Goal: Find specific page/section: Find specific page/section

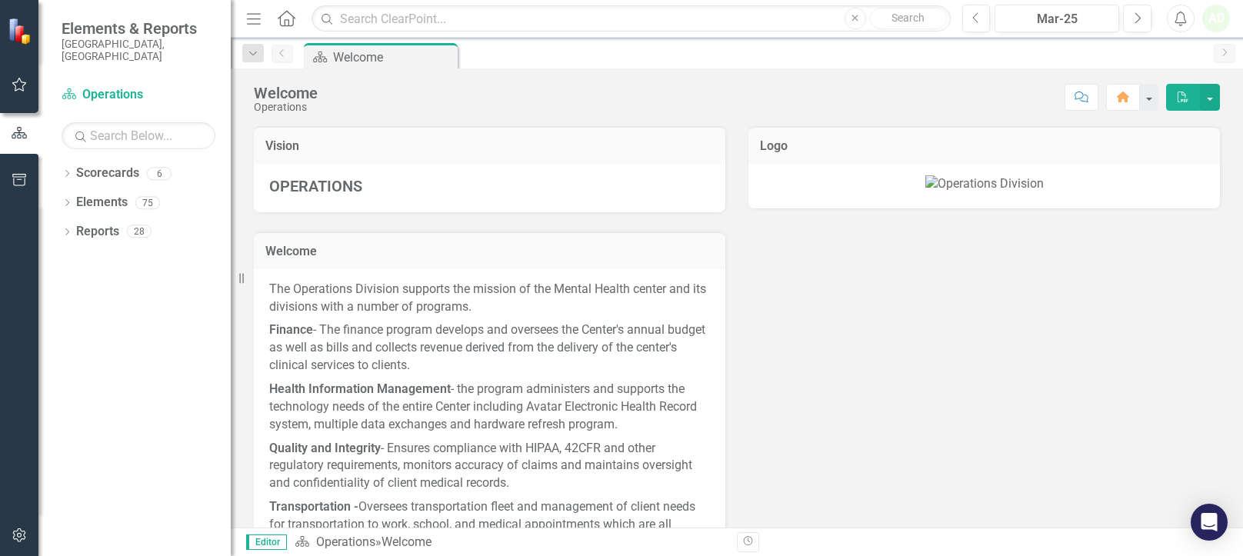
click at [69, 229] on icon "Dropdown" at bounding box center [67, 233] width 11 height 8
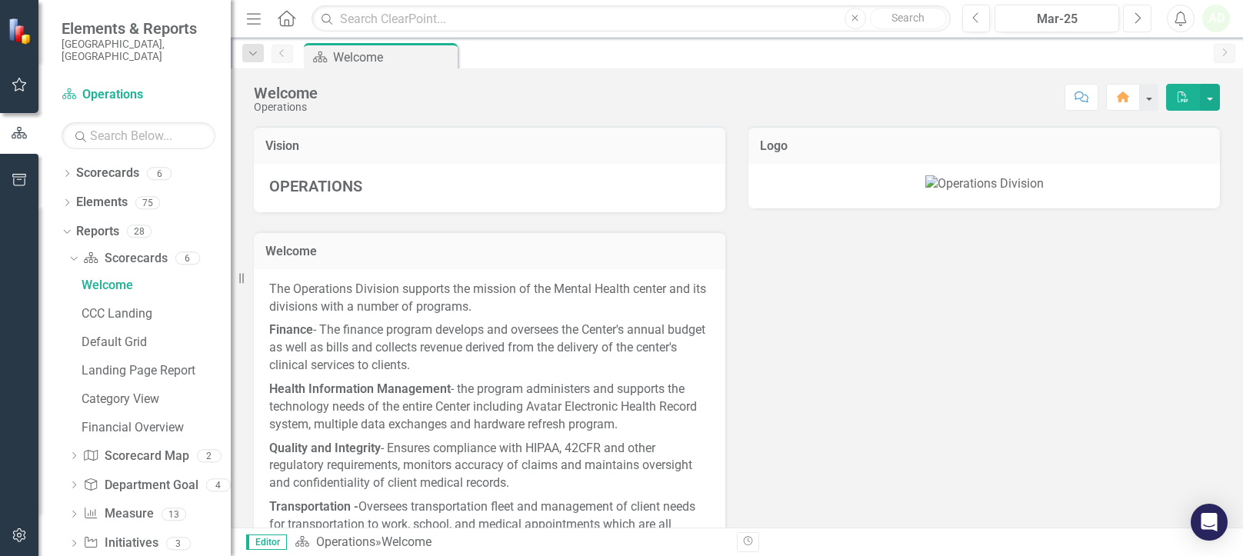
click at [1142, 19] on button "Next" at bounding box center [1137, 19] width 28 height 28
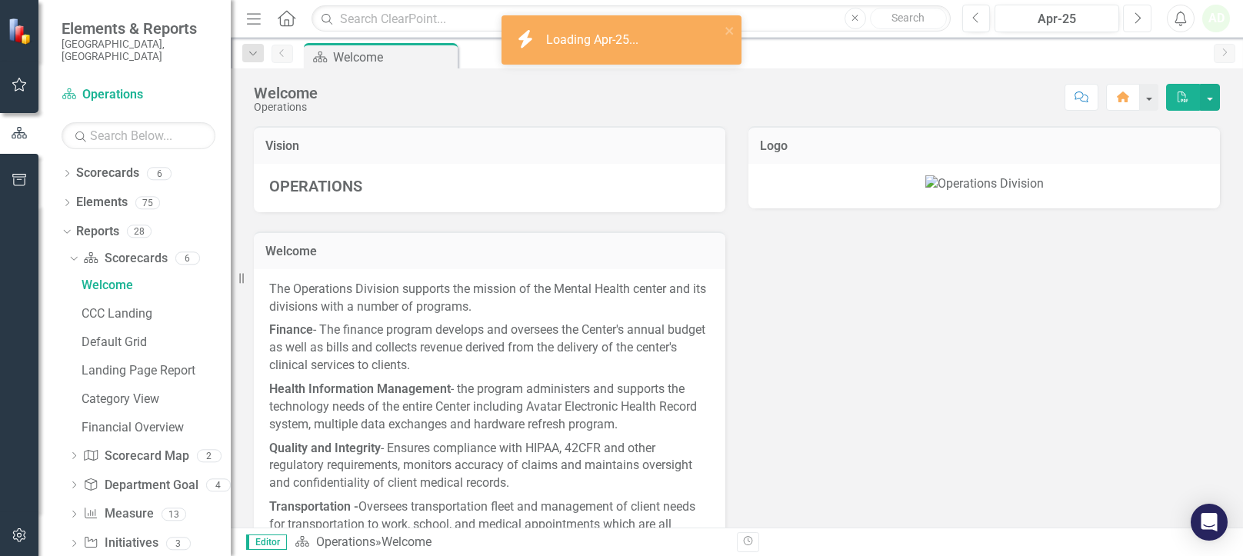
click at [1142, 19] on button "Next" at bounding box center [1137, 19] width 28 height 28
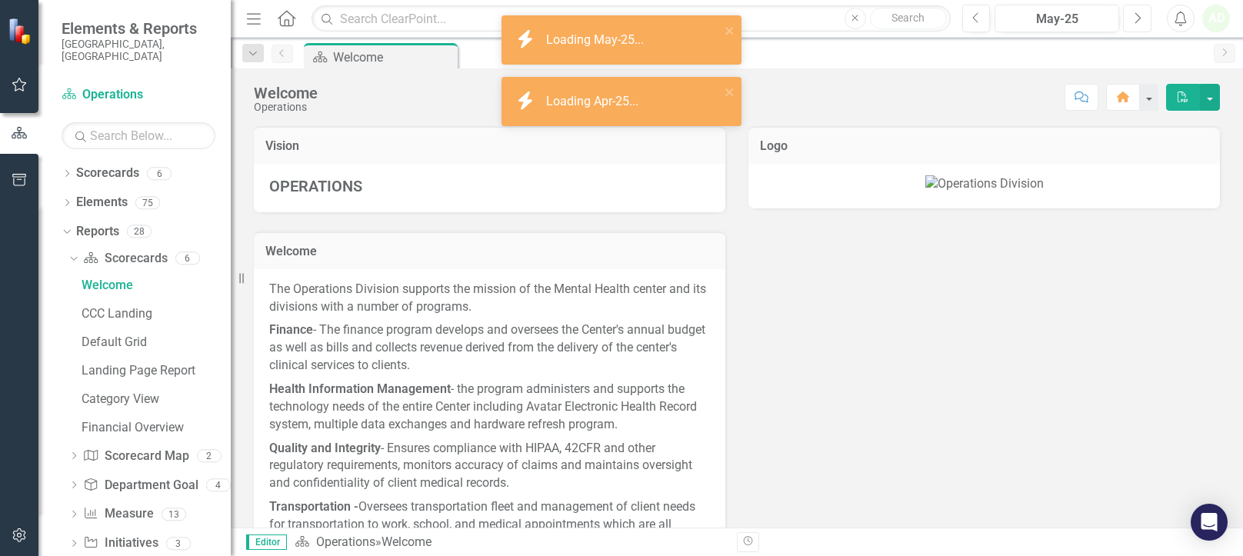
click at [1142, 19] on button "Next" at bounding box center [1137, 19] width 28 height 28
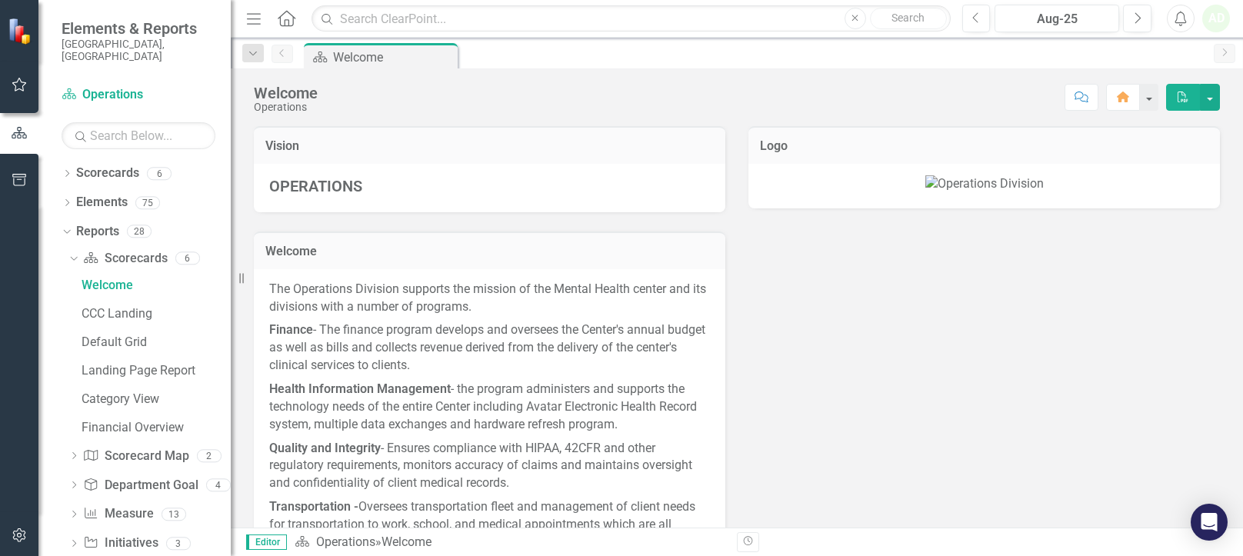
click at [1143, 99] on button "button" at bounding box center [1149, 97] width 18 height 27
click at [258, 21] on icon "Menu" at bounding box center [254, 18] width 20 height 16
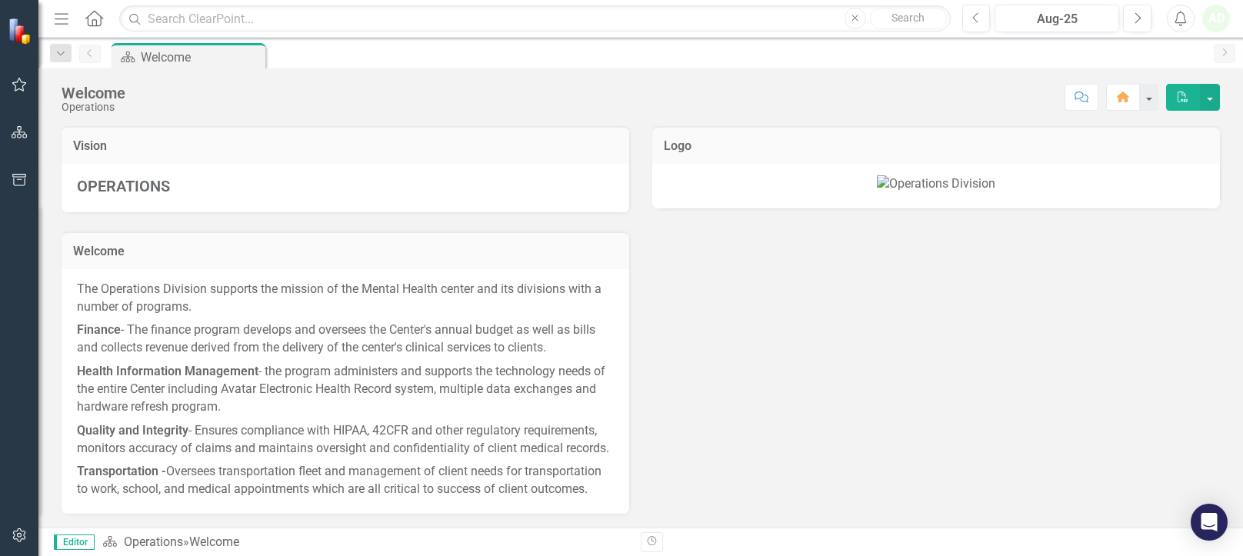
click at [61, 14] on icon "button" at bounding box center [62, 18] width 14 height 11
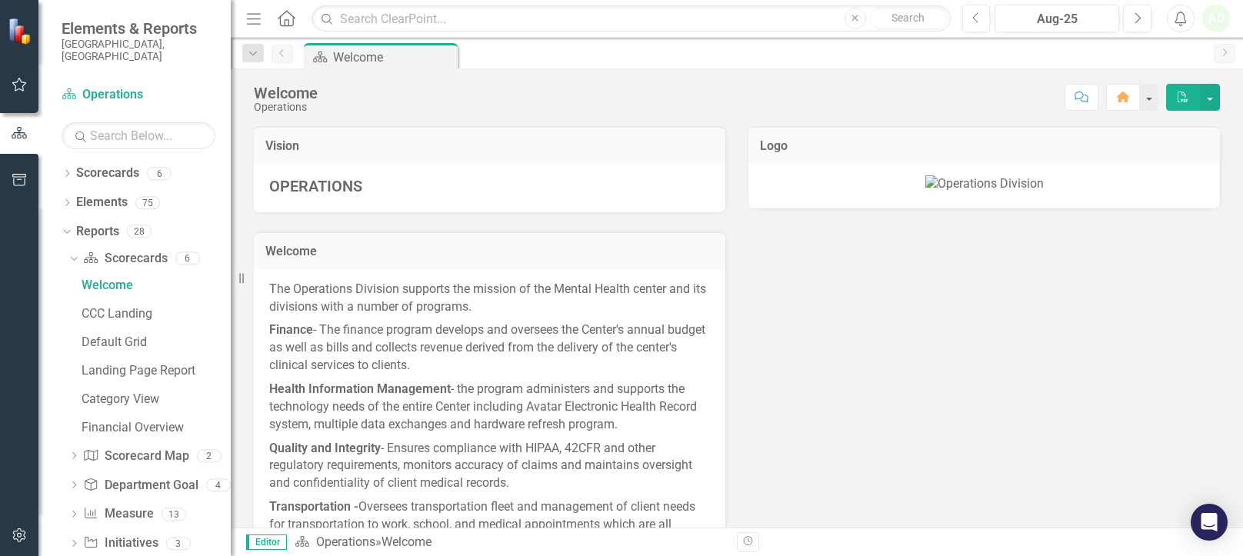
click at [251, 58] on div "Dropdown" at bounding box center [253, 53] width 22 height 18
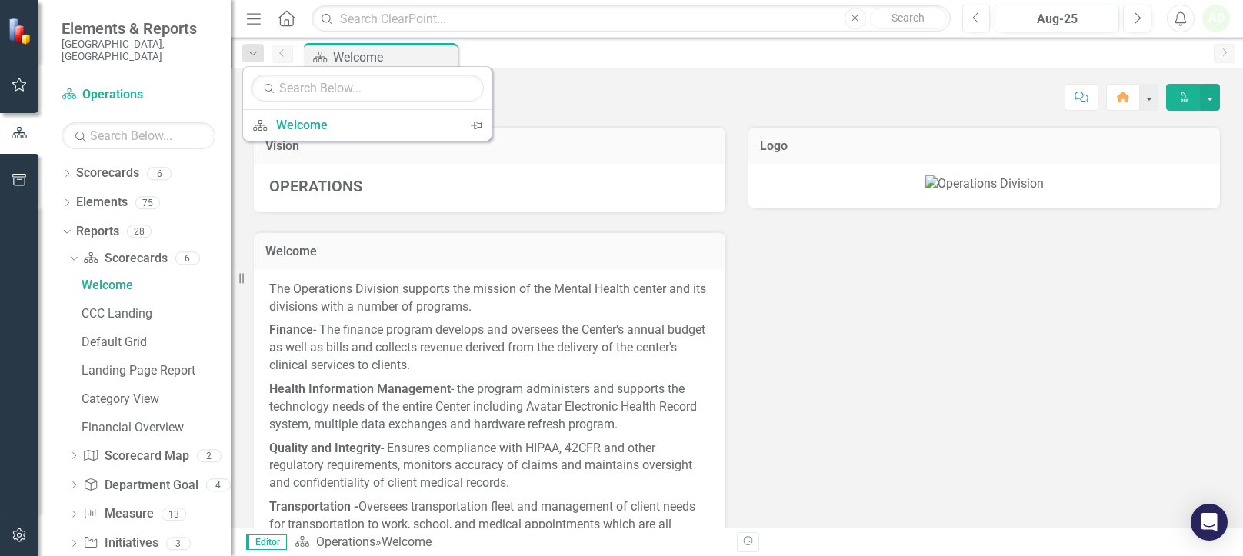
click at [251, 58] on div "Dropdown" at bounding box center [253, 53] width 22 height 18
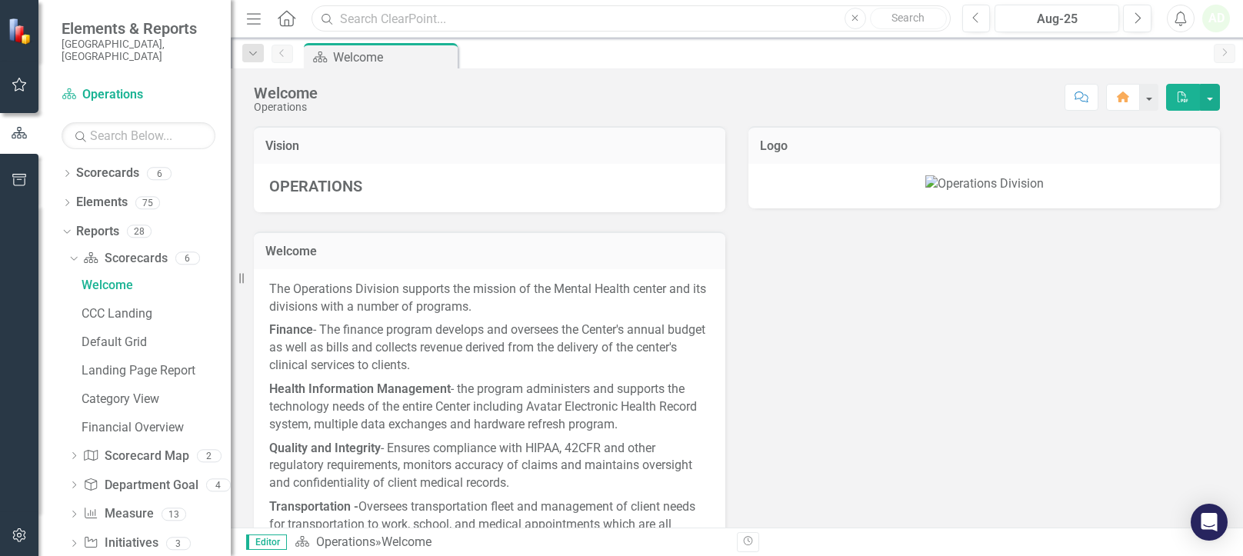
click at [656, 22] on input "text" at bounding box center [631, 18] width 639 height 27
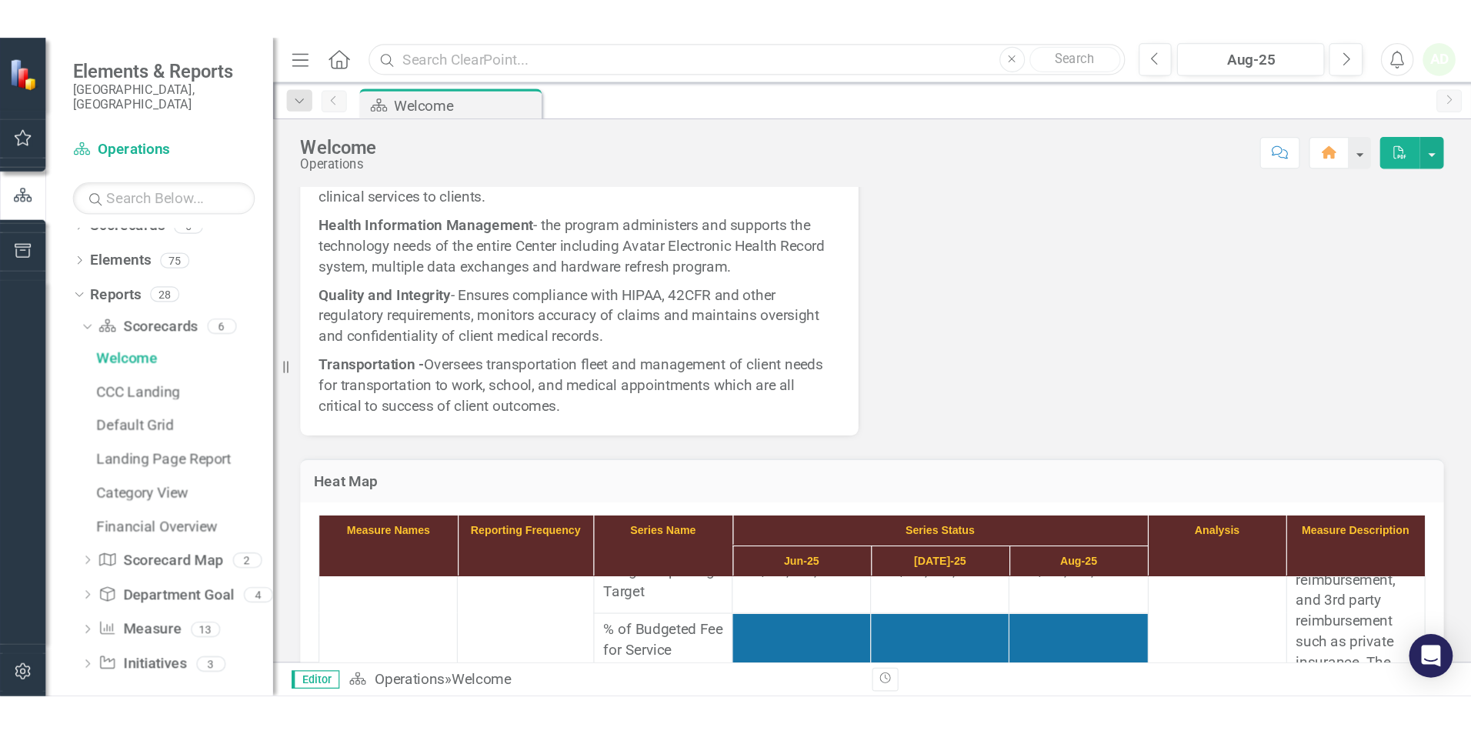
scroll to position [154, 0]
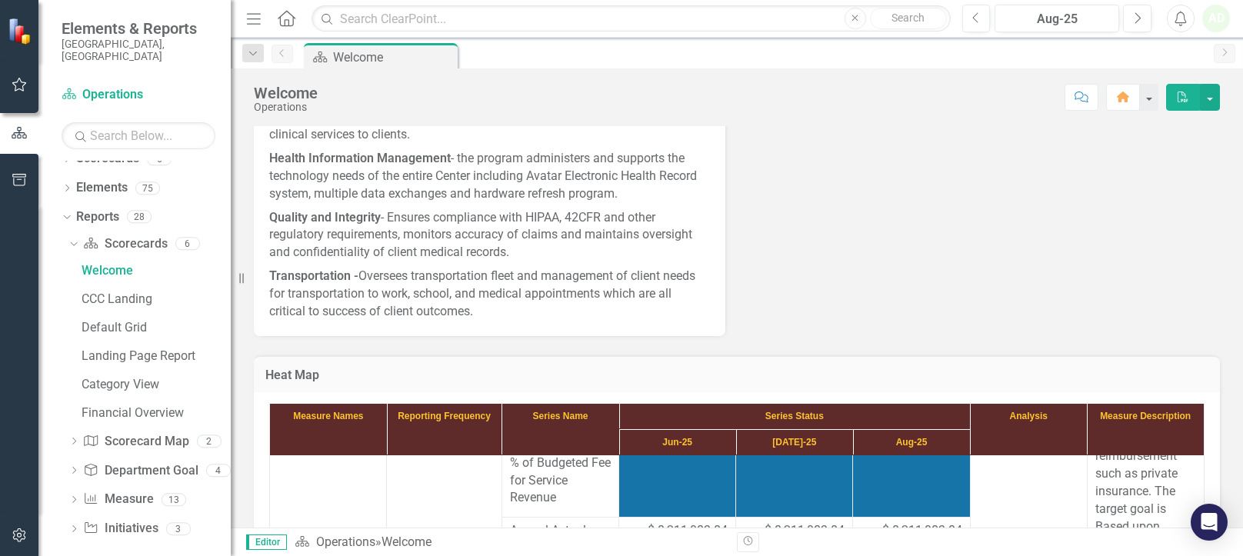
click at [124, 492] on link "Measure Name Measure" at bounding box center [118, 500] width 70 height 18
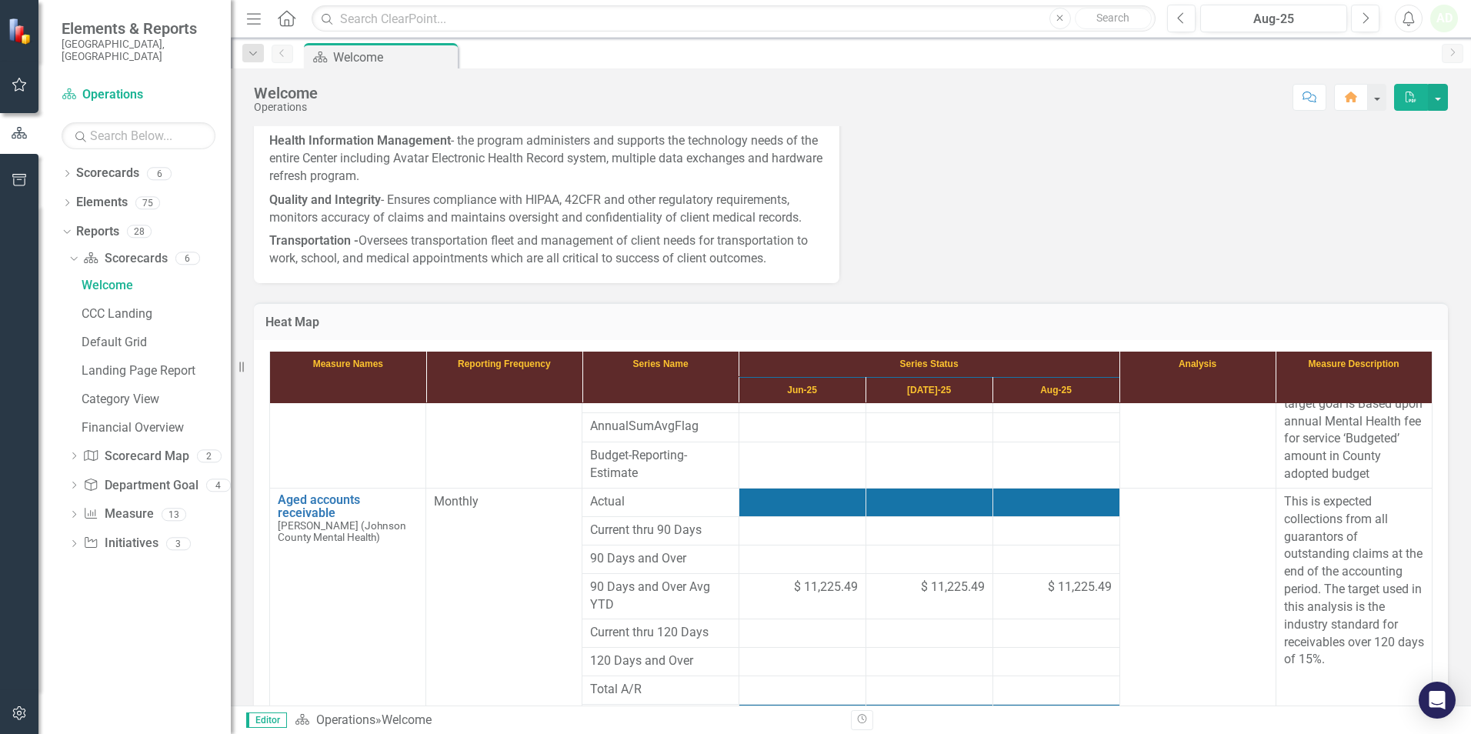
scroll to position [0, 0]
click at [142, 307] on div "CCC Landing" at bounding box center [156, 314] width 149 height 14
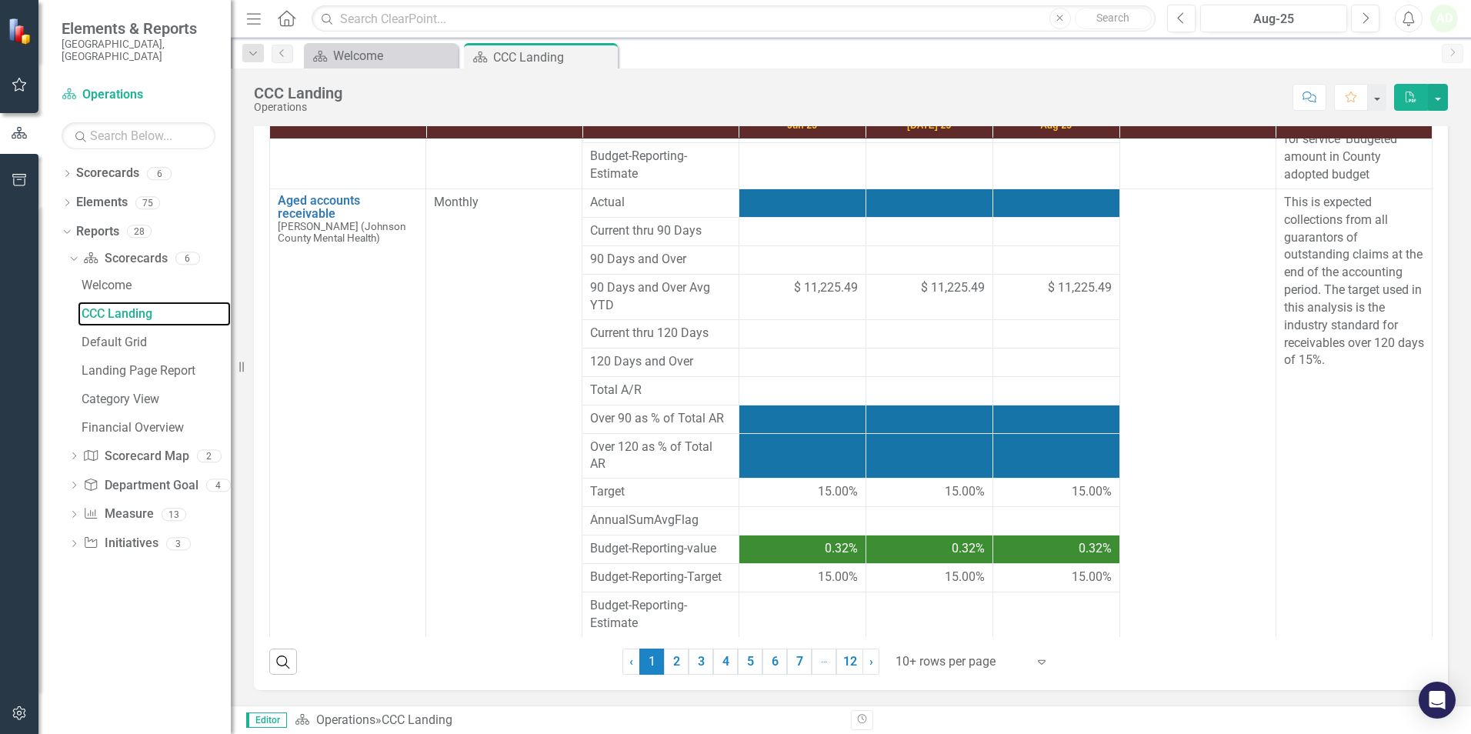
scroll to position [539, 0]
click at [668, 556] on link "2" at bounding box center [676, 662] width 25 height 26
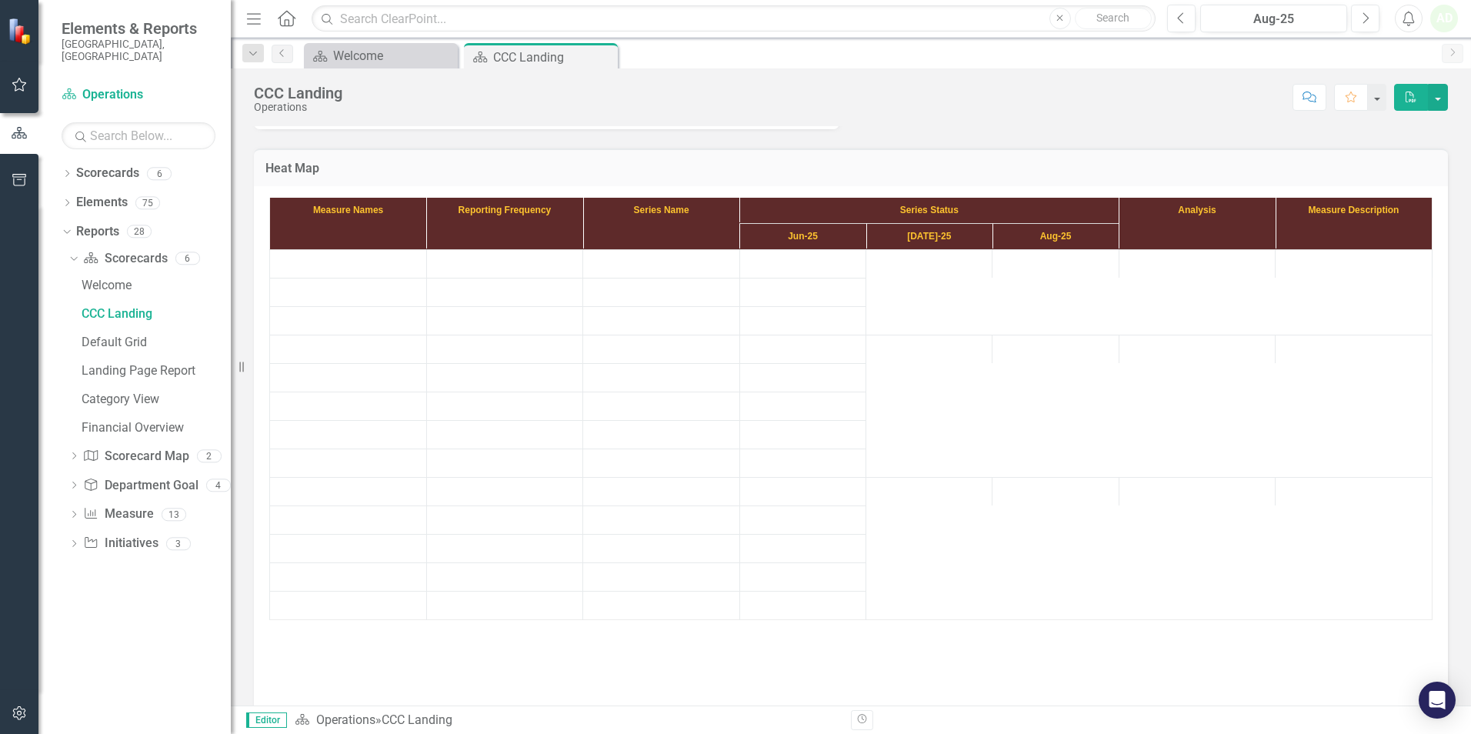
scroll to position [506, 0]
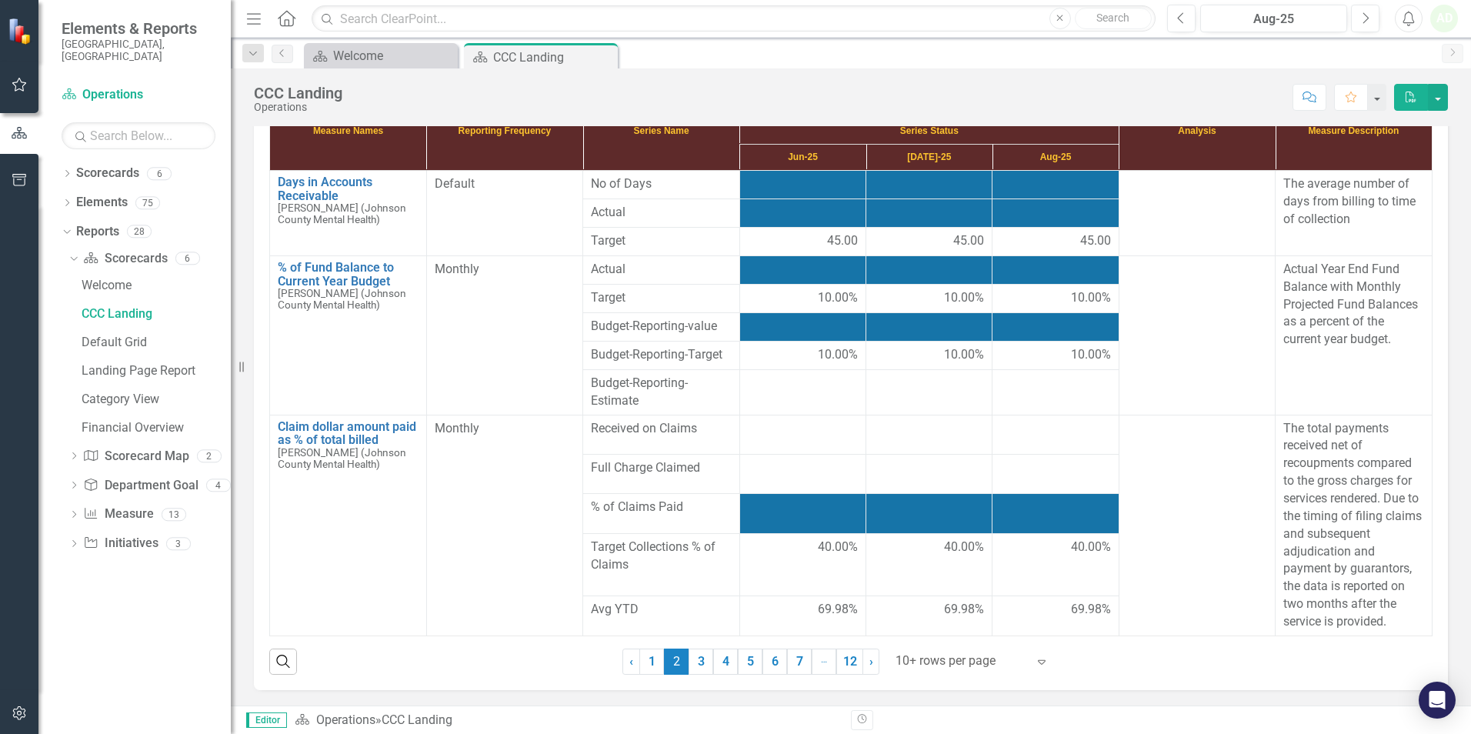
click at [694, 556] on link "3" at bounding box center [701, 662] width 25 height 26
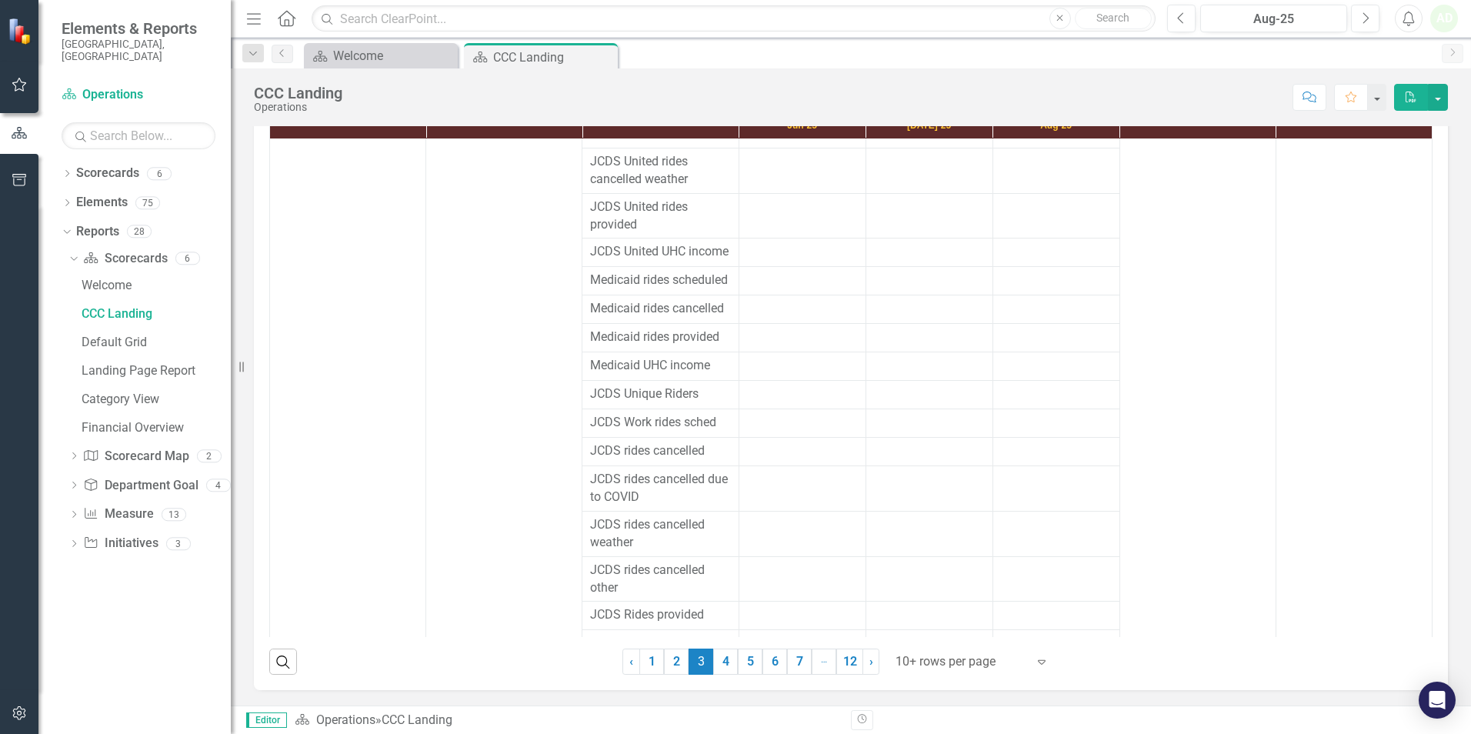
scroll to position [1912, 0]
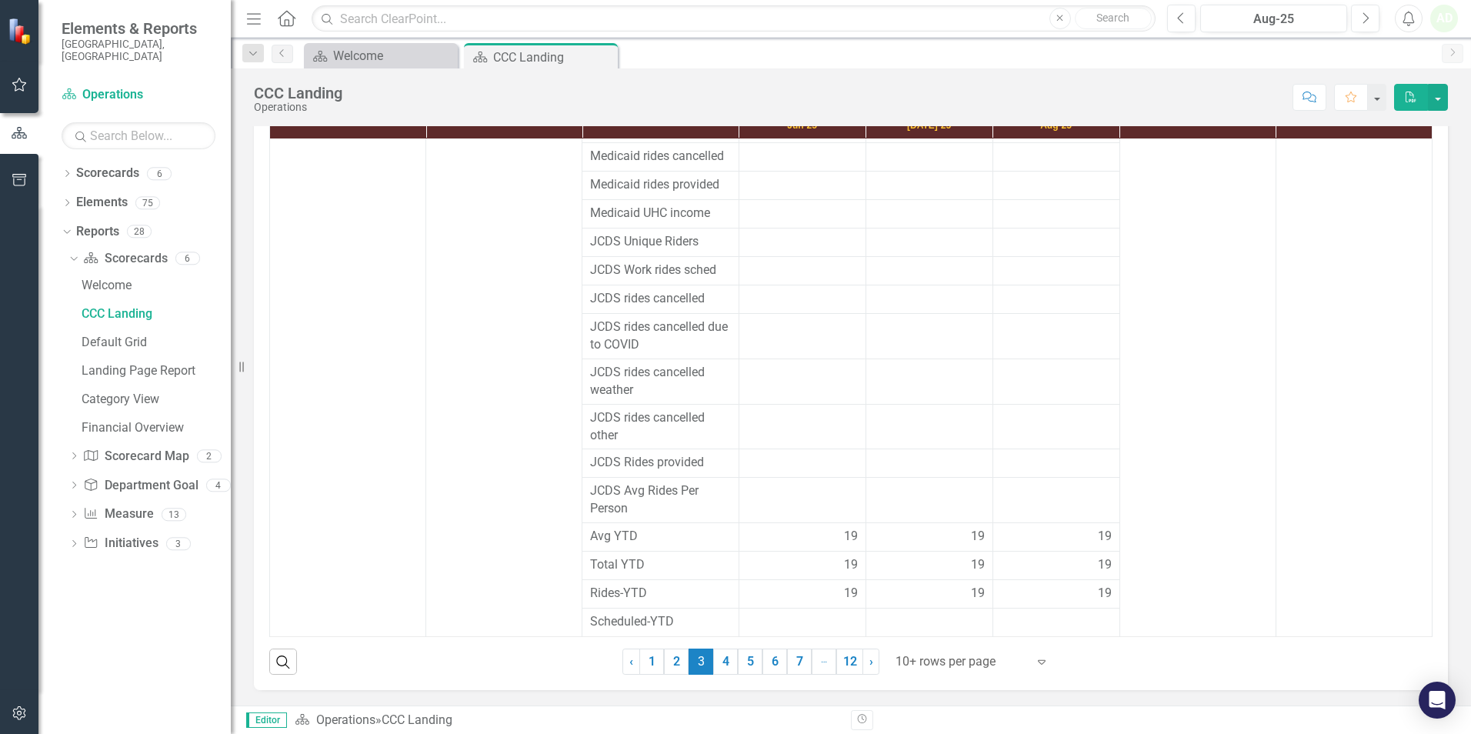
click at [727, 556] on link "4" at bounding box center [725, 662] width 25 height 26
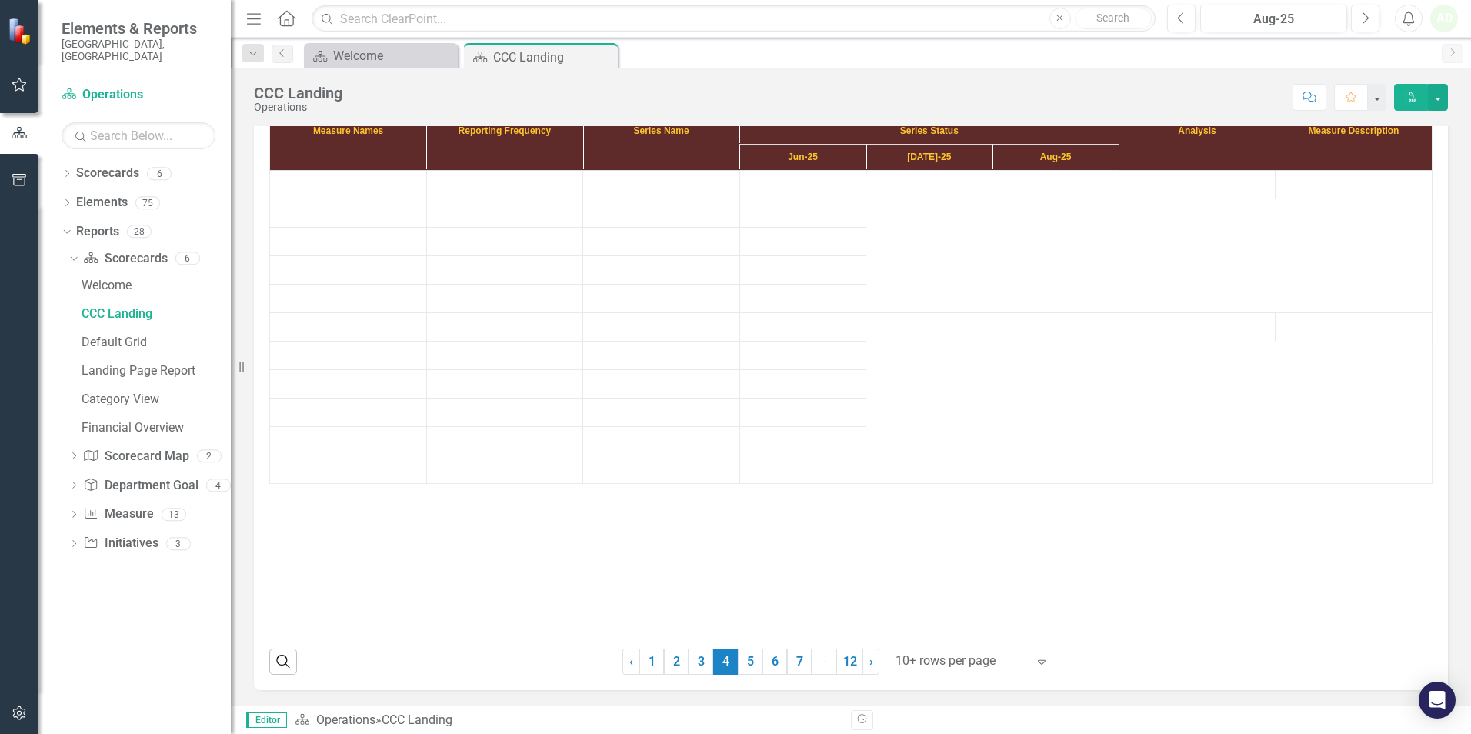
scroll to position [506, 0]
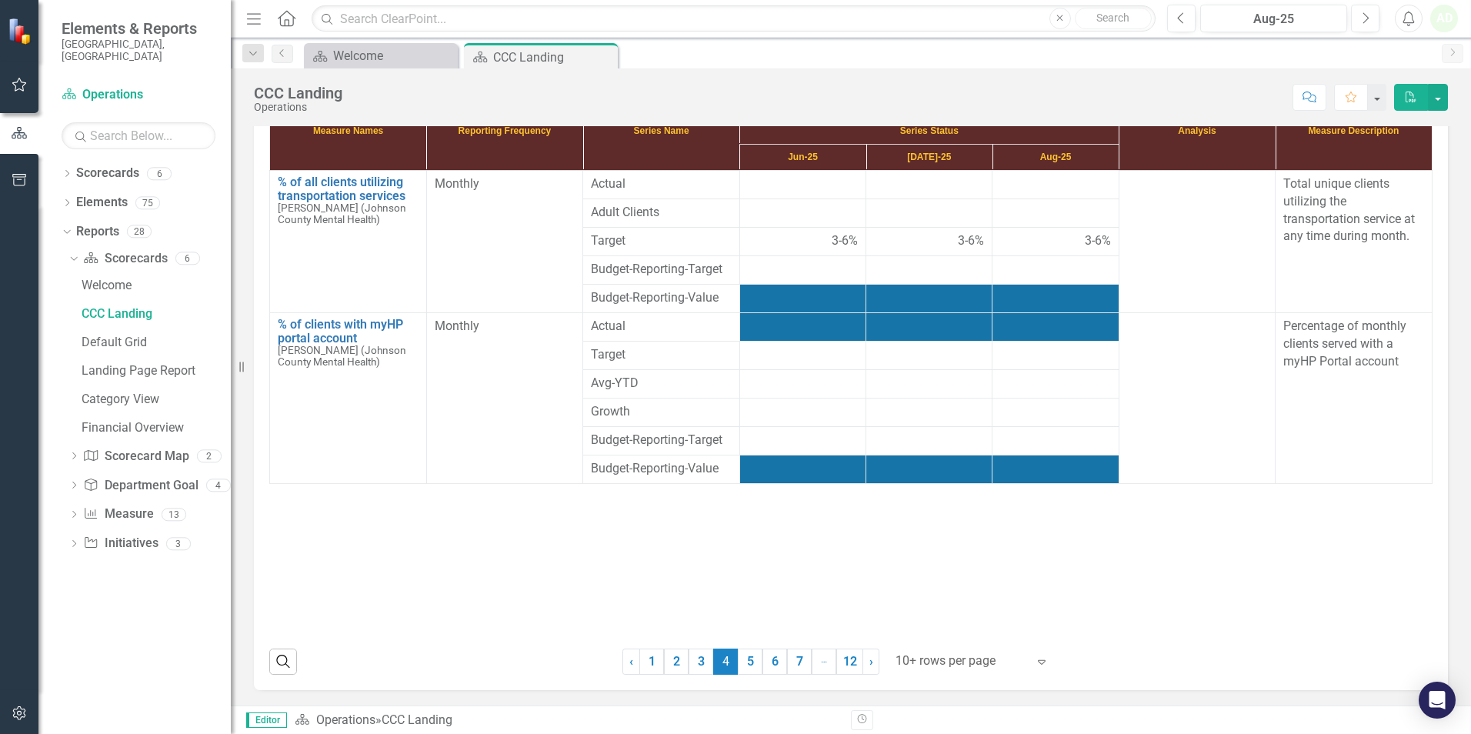
click at [754, 556] on link "5" at bounding box center [750, 662] width 25 height 26
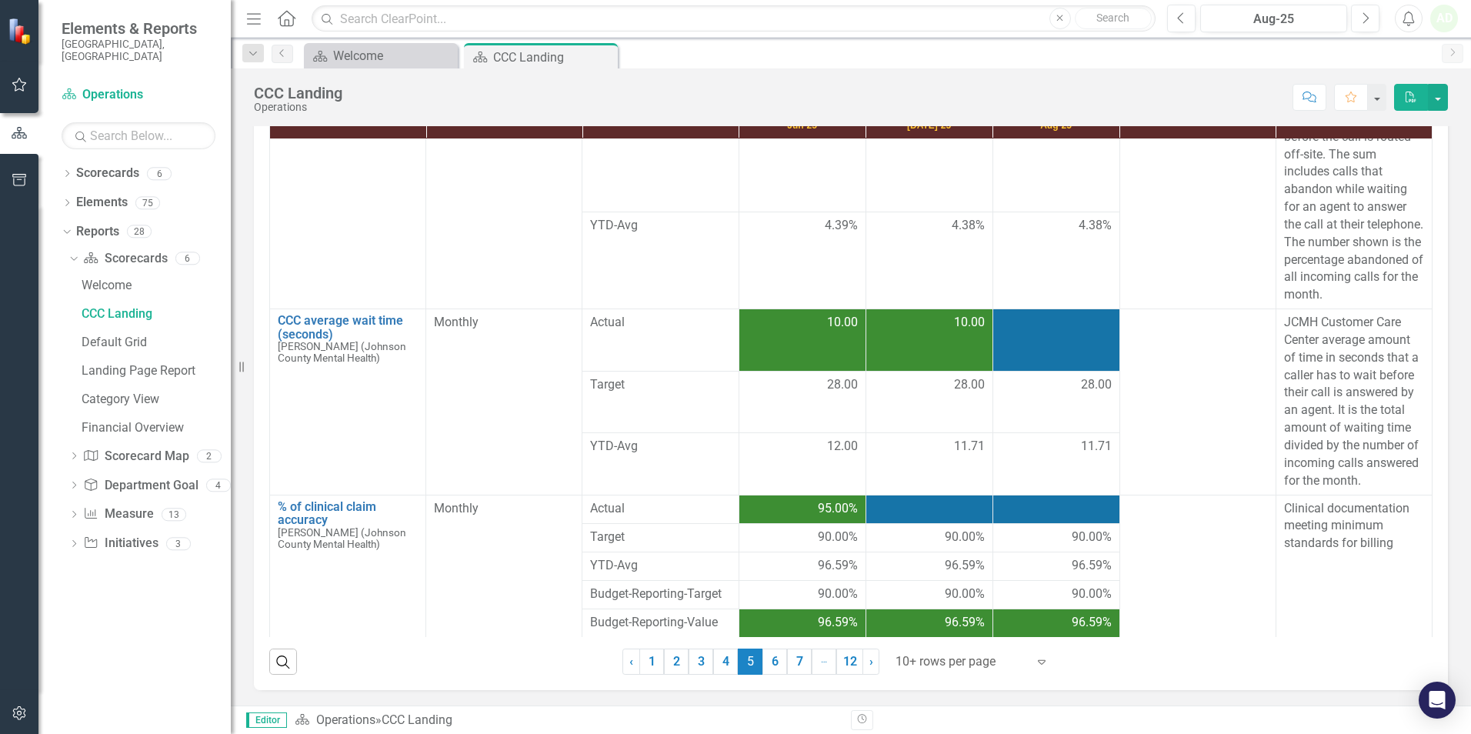
scroll to position [539, 0]
click at [764, 556] on link "6" at bounding box center [775, 662] width 25 height 26
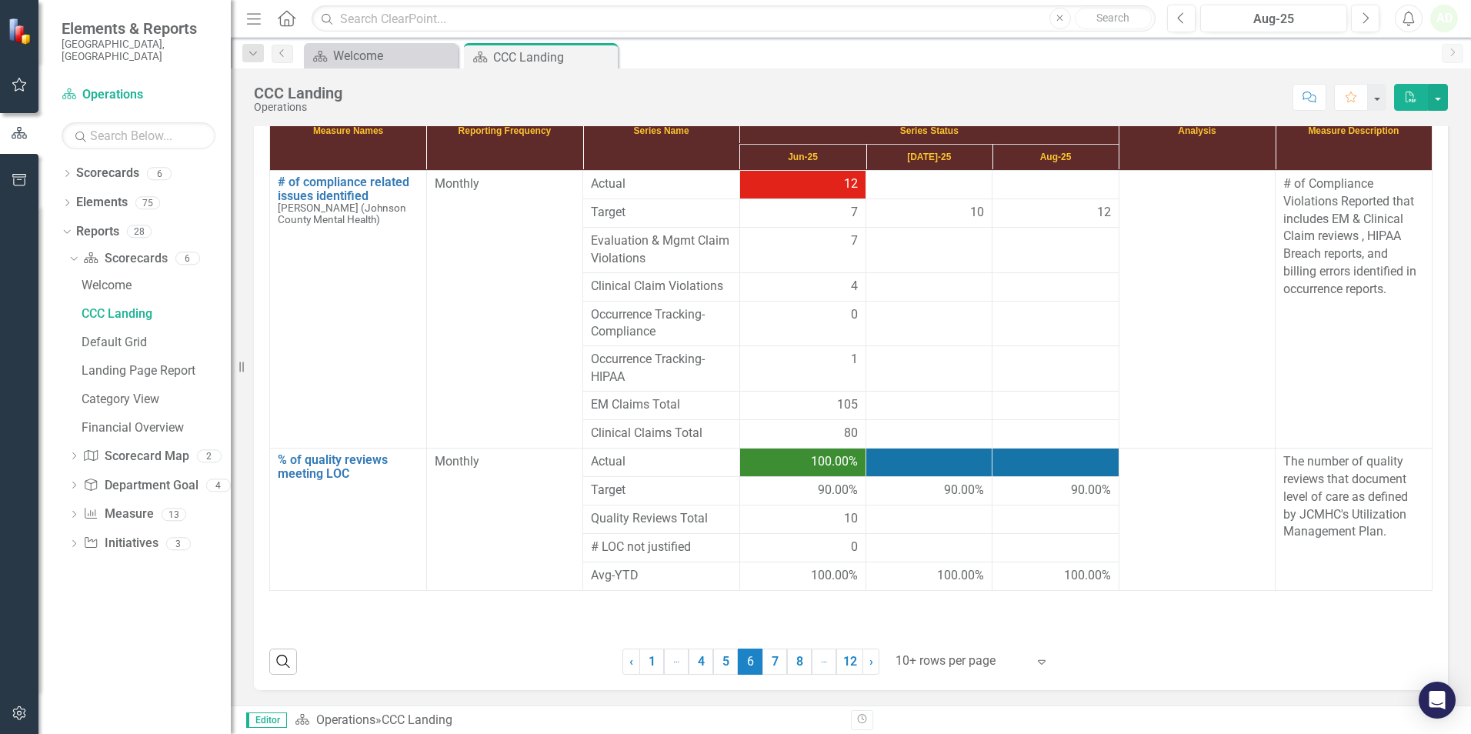
scroll to position [506, 0]
click at [769, 556] on link "7" at bounding box center [775, 662] width 25 height 26
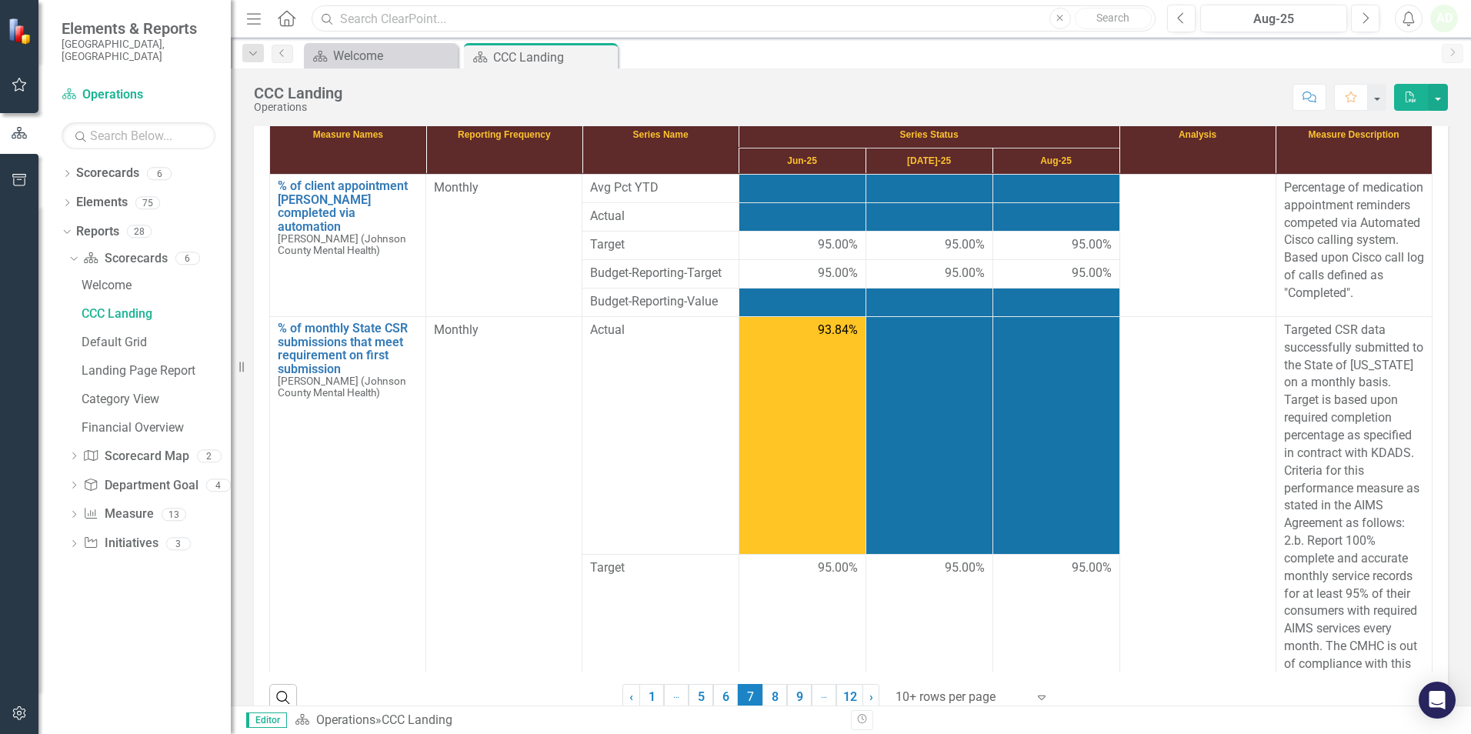
click at [653, 28] on input "text" at bounding box center [734, 18] width 844 height 27
drag, startPoint x: 613, startPoint y: 12, endPoint x: 252, endPoint y: -1, distance: 361.1
click at [252, 0] on html "Elements & Reports [GEOGRAPHIC_DATA], [GEOGRAPHIC_DATA] Scorecard Operations Se…" at bounding box center [735, 367] width 1471 height 734
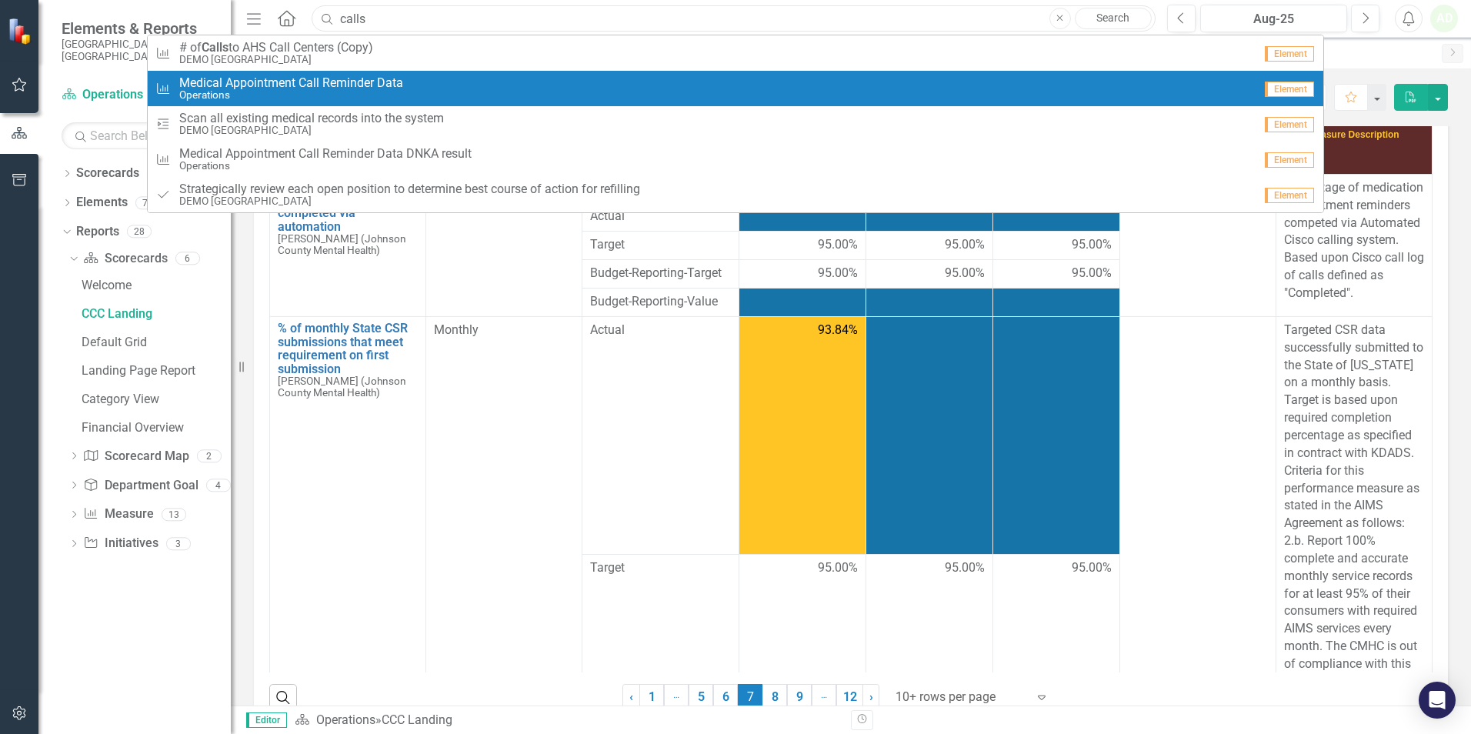
type input "calls"
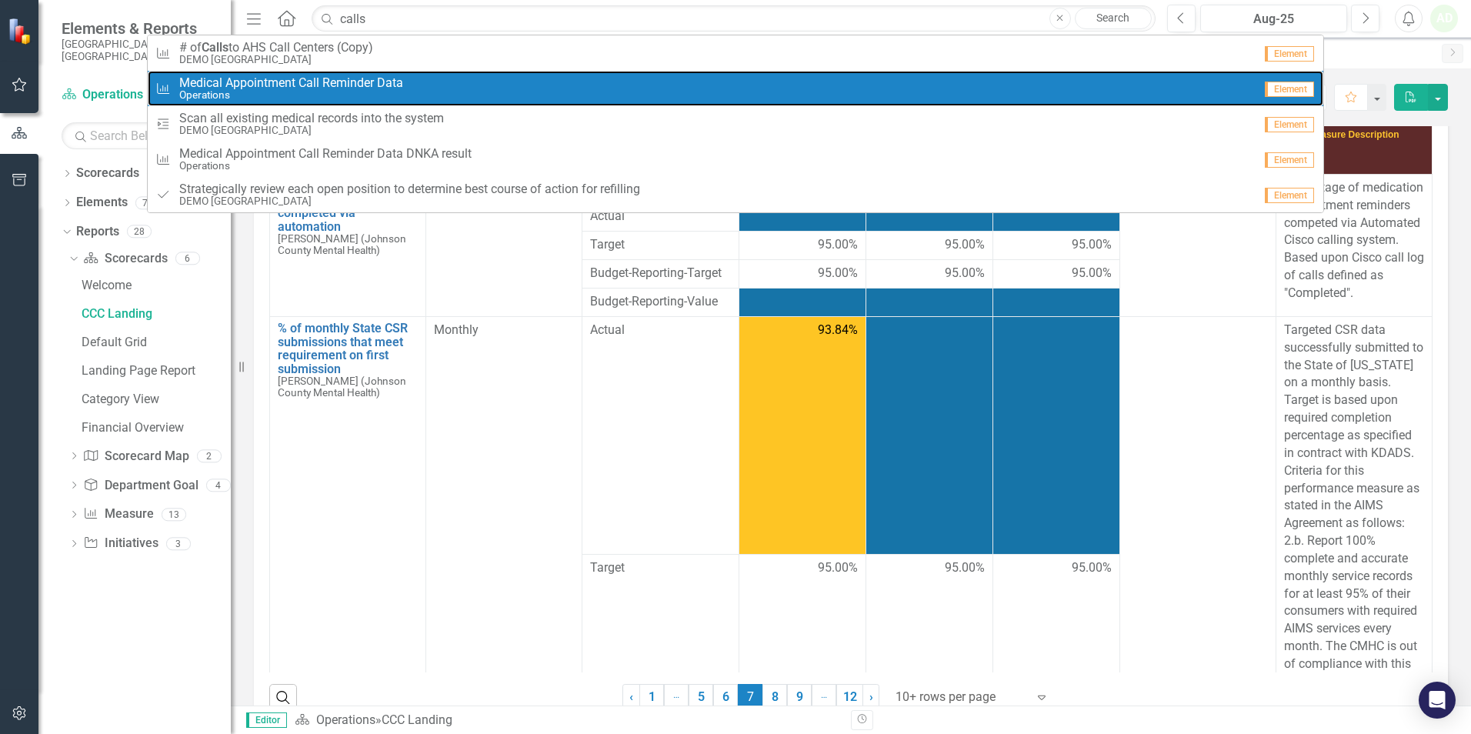
click at [257, 93] on small "Operations" at bounding box center [291, 95] width 224 height 12
